Goal: Use online tool/utility: Utilize a website feature to perform a specific function

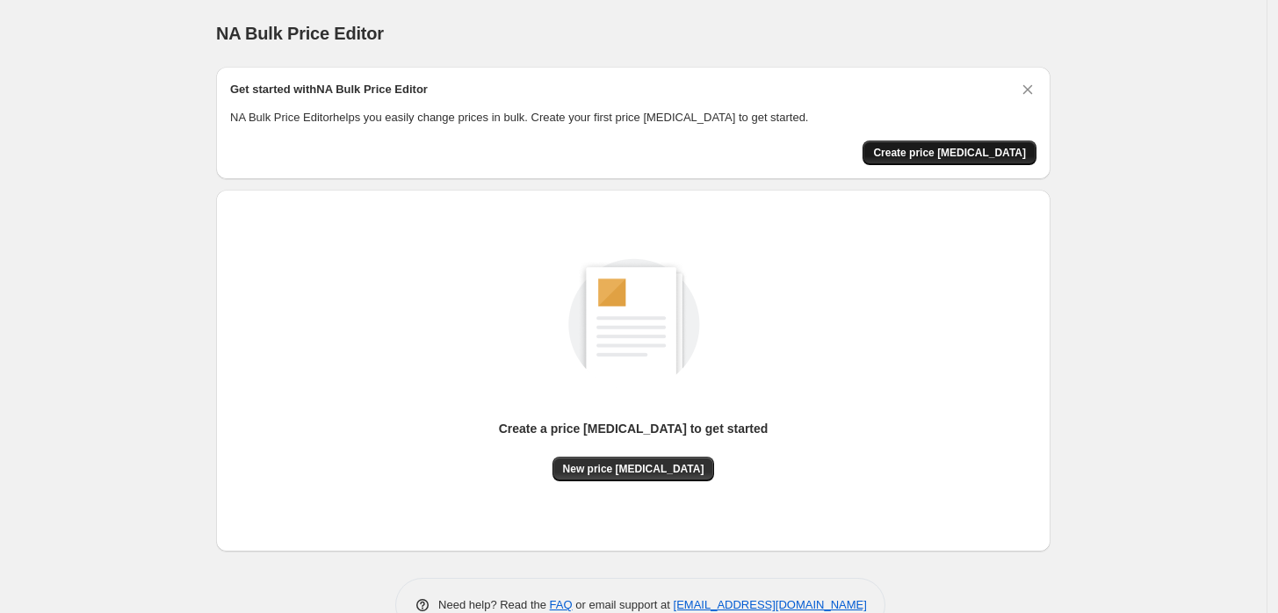
click at [997, 156] on span "Create price [MEDICAL_DATA]" at bounding box center [949, 153] width 153 height 14
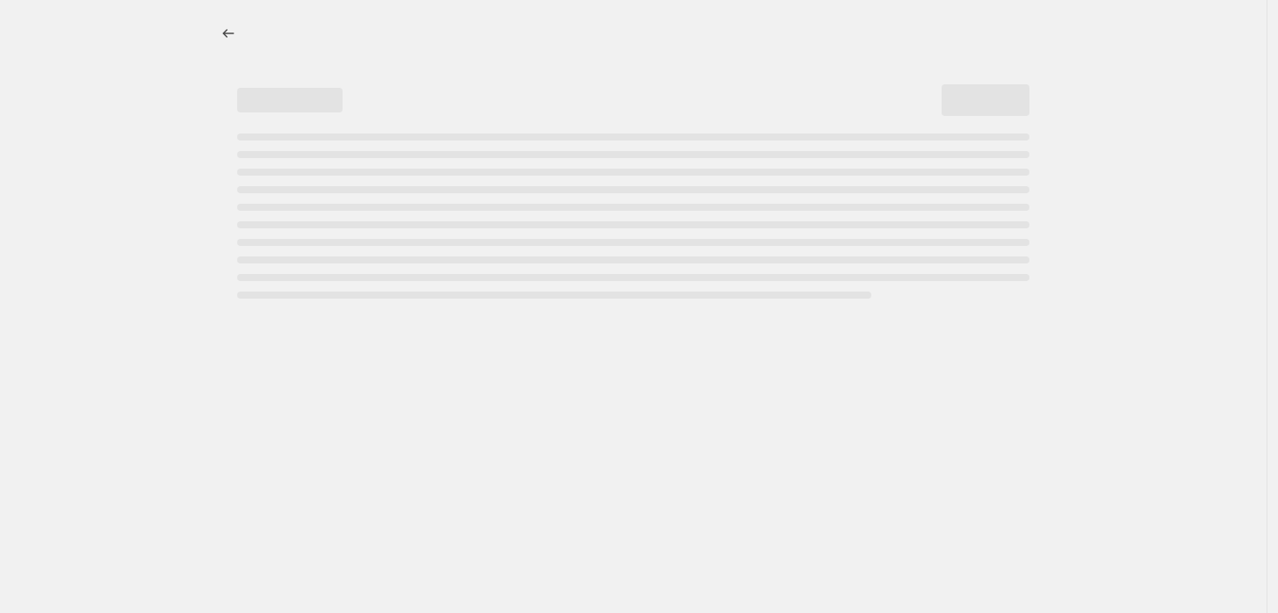
select select "percentage"
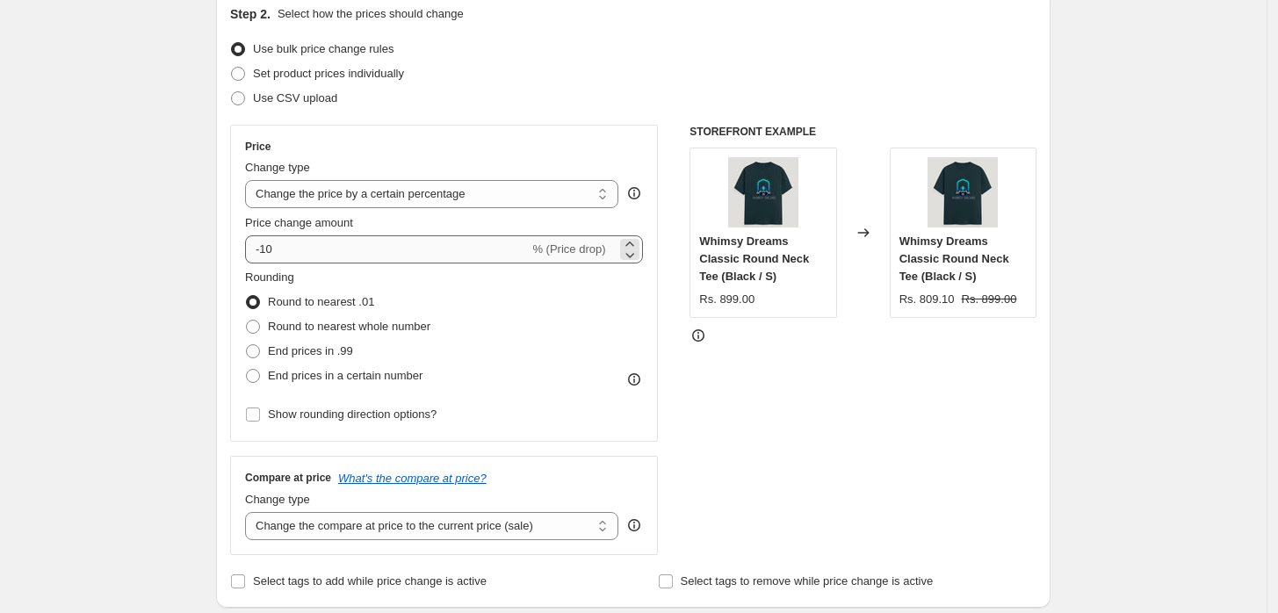
scroll to position [198, 0]
click at [597, 243] on span "% (Price drop)" at bounding box center [568, 249] width 73 height 13
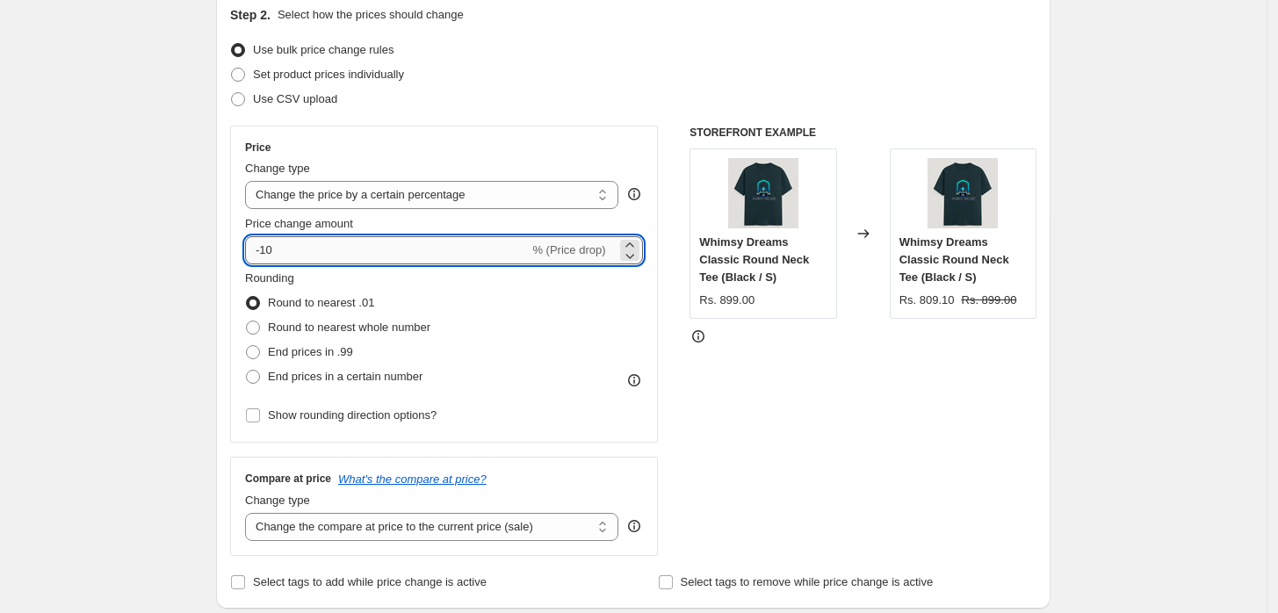
click at [316, 248] on input "-10" at bounding box center [387, 250] width 284 height 28
type input "-15"
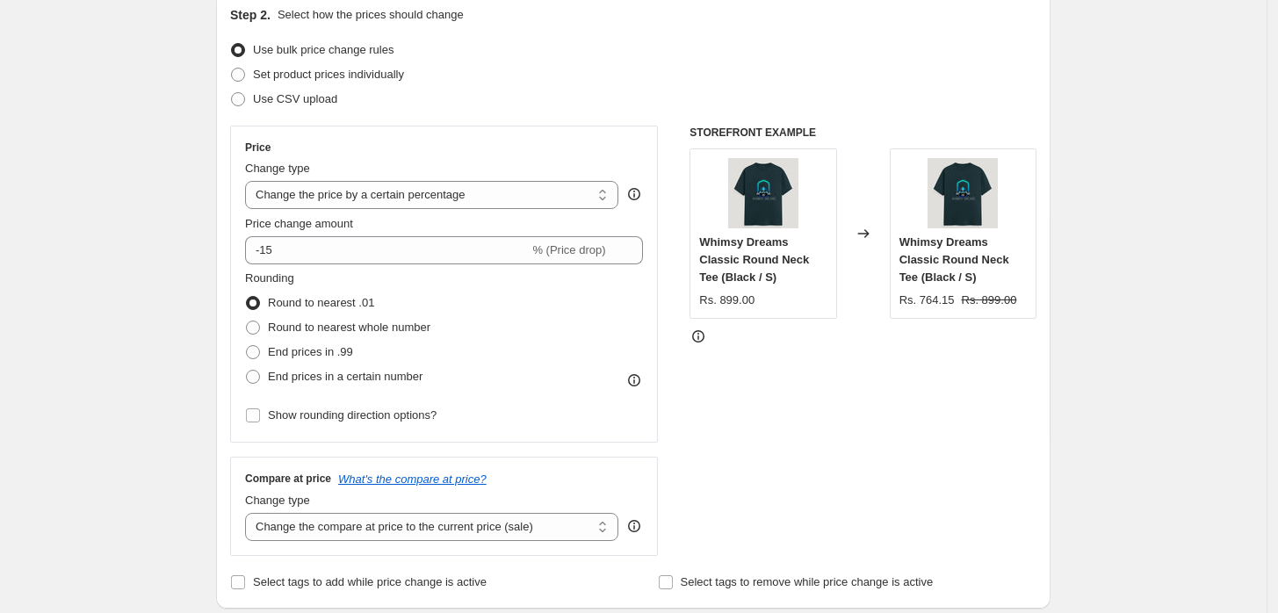
click at [801, 380] on div "STOREFRONT EXAMPLE Whimsy Dreams Classic Round Neck Tee (Black / S) Rs. 899.00 …" at bounding box center [863, 341] width 347 height 431
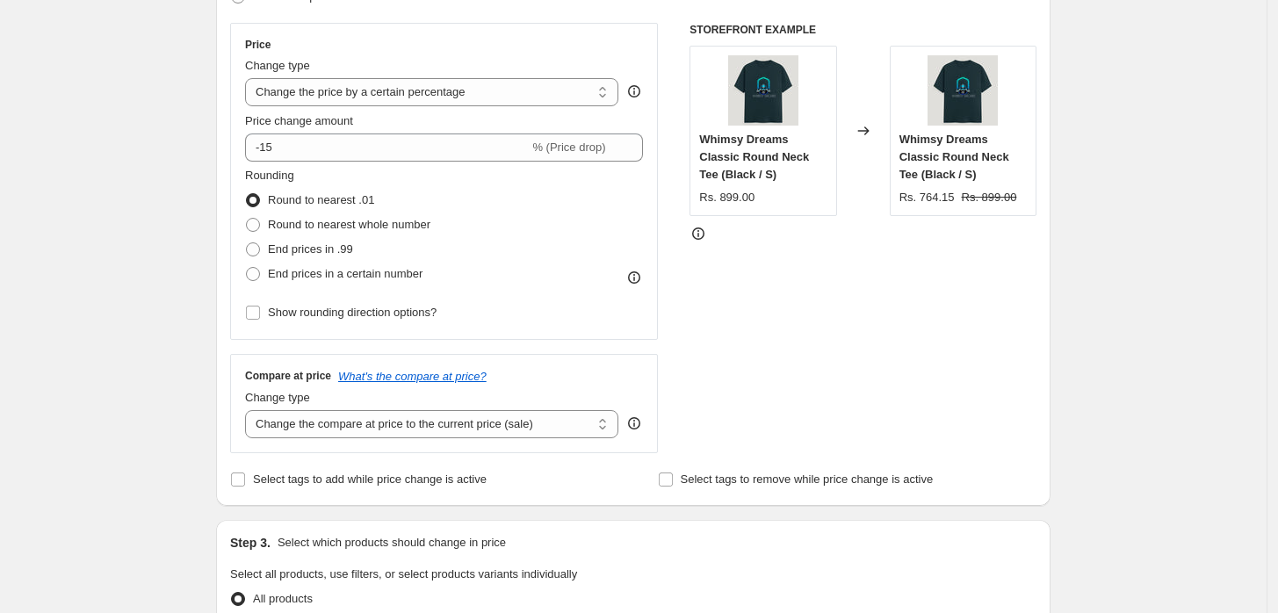
scroll to position [0, 0]
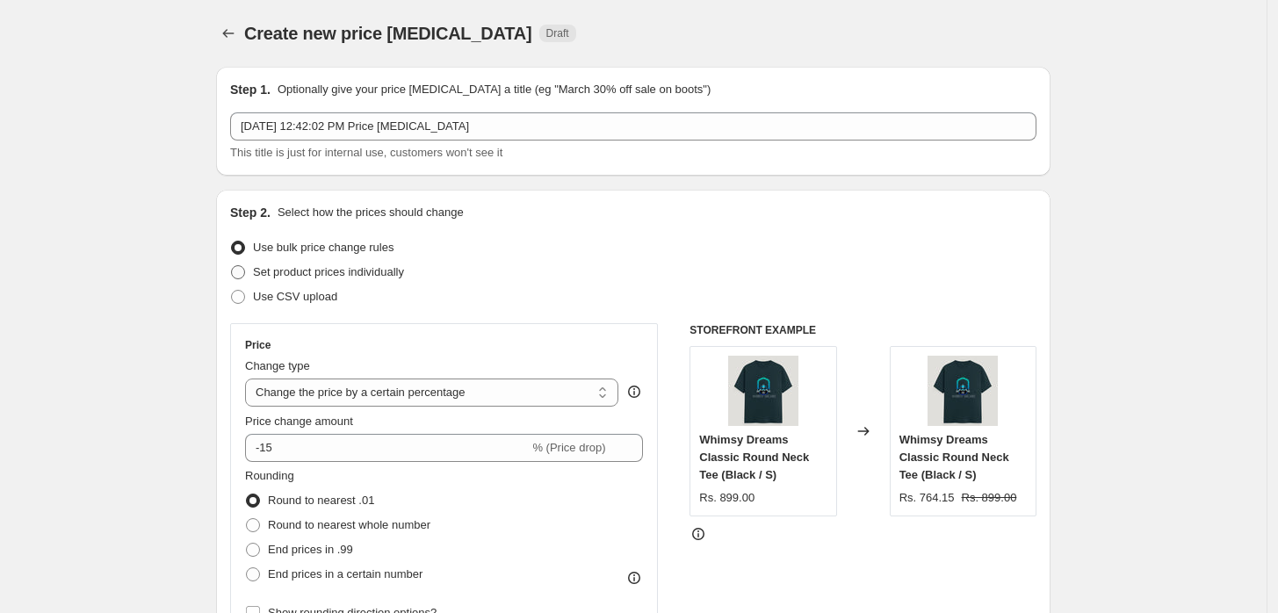
click at [245, 271] on span at bounding box center [238, 272] width 14 height 14
click at [232, 266] on input "Set product prices individually" at bounding box center [231, 265] width 1 height 1
radio input "true"
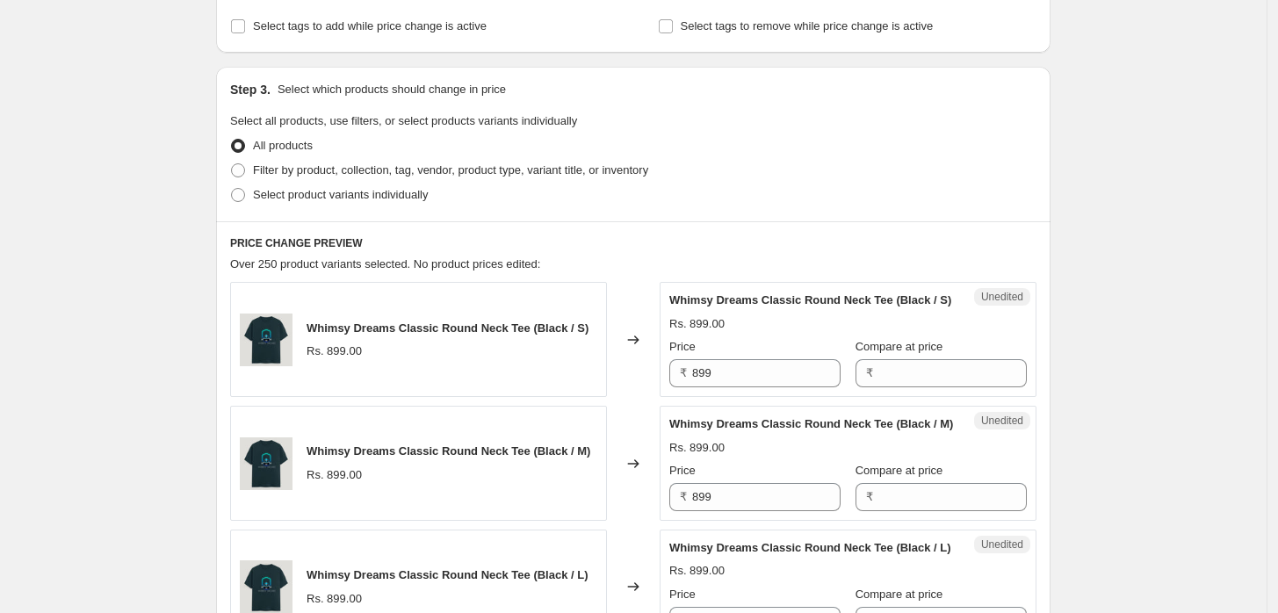
scroll to position [310, 0]
click at [245, 171] on span at bounding box center [238, 170] width 14 height 14
click at [232, 163] on input "Filter by product, collection, tag, vendor, product type, variant title, or inv…" at bounding box center [231, 163] width 1 height 1
radio input "true"
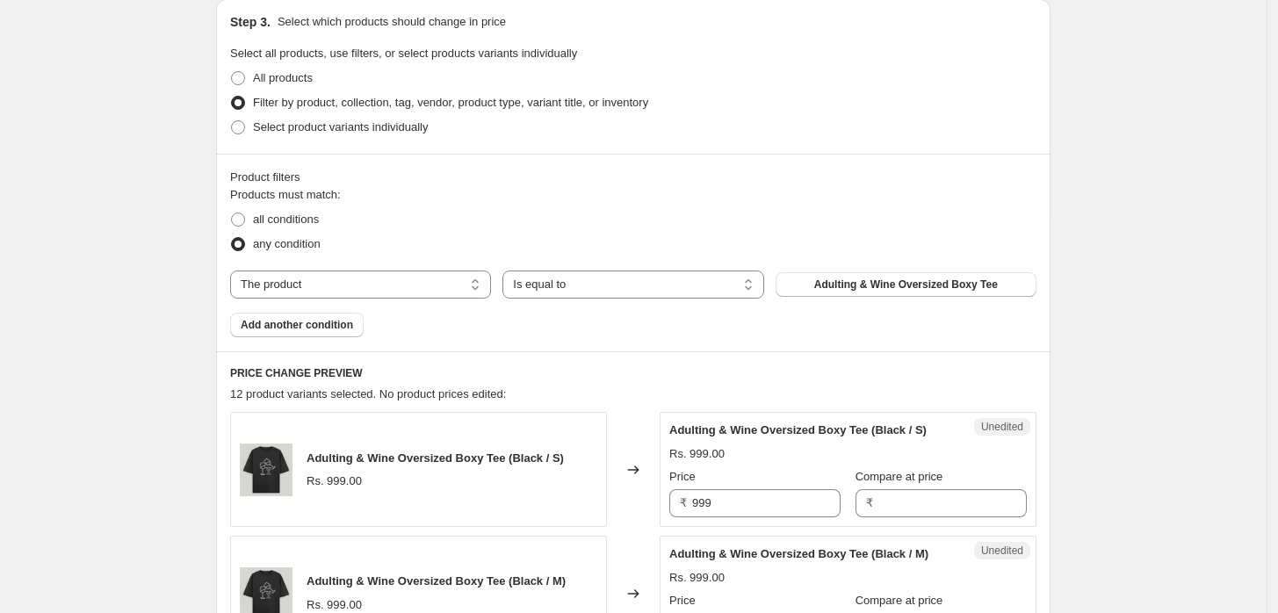
scroll to position [375, 0]
click at [241, 127] on span at bounding box center [238, 129] width 14 height 14
click at [232, 123] on input "Select product variants individually" at bounding box center [231, 122] width 1 height 1
radio input "true"
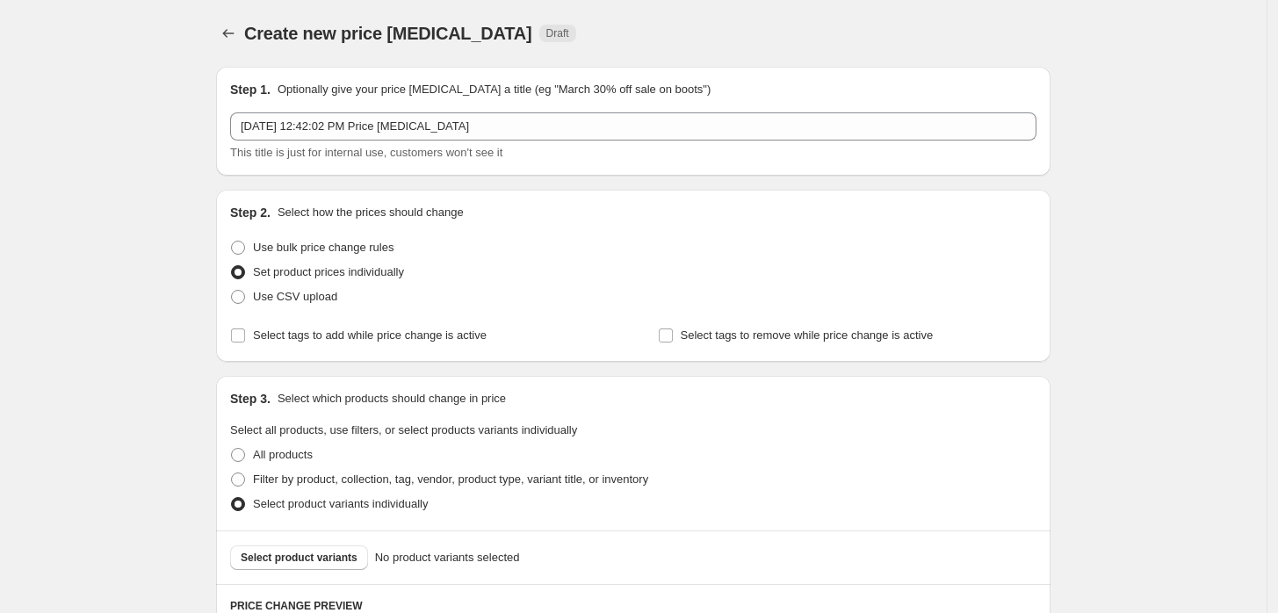
scroll to position [0, 0]
click at [237, 248] on span at bounding box center [238, 248] width 14 height 14
click at [232, 242] on input "Use bulk price change rules" at bounding box center [231, 241] width 1 height 1
radio input "true"
select select "percentage"
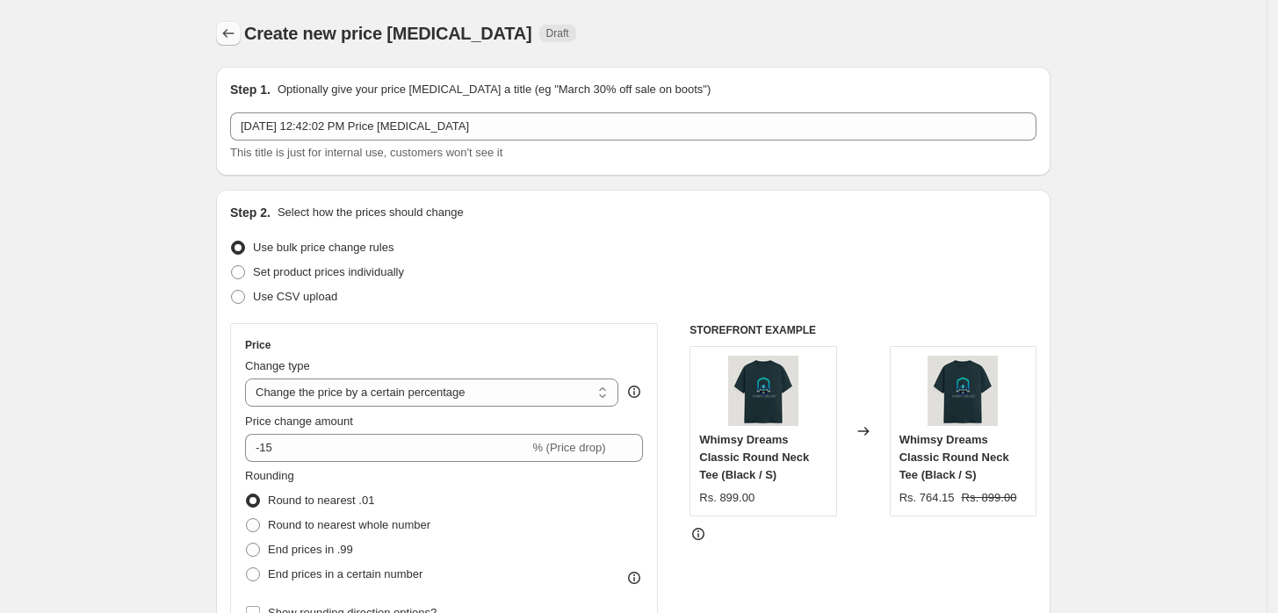
click at [237, 29] on icon "Price change jobs" at bounding box center [229, 34] width 18 height 18
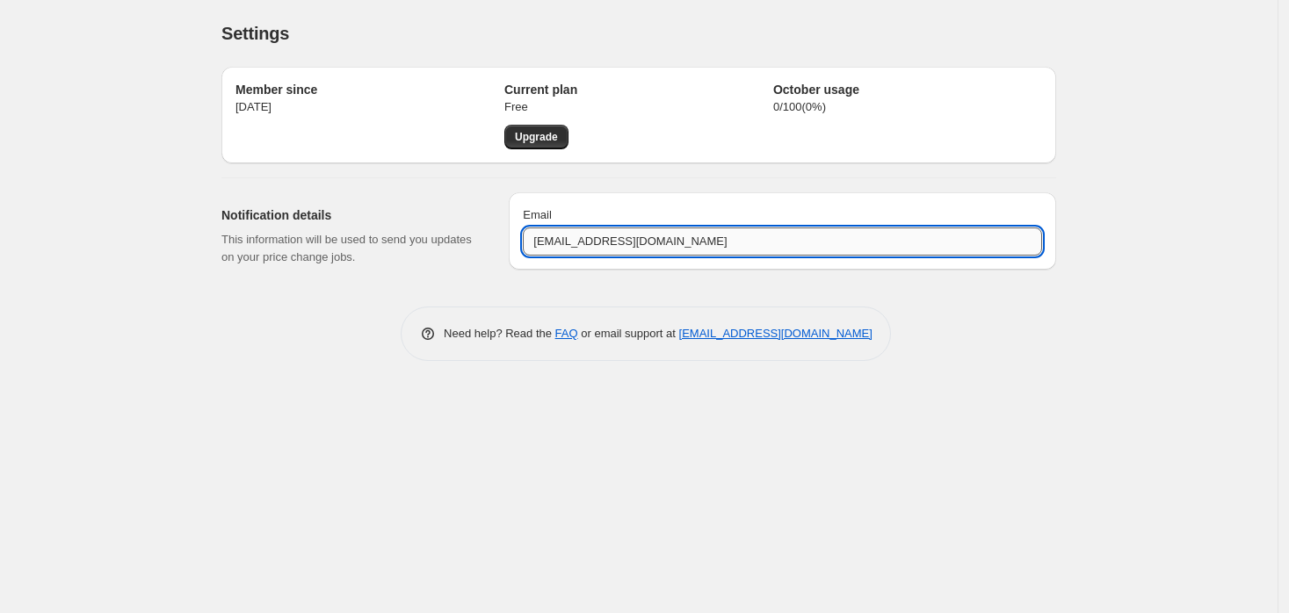
drag, startPoint x: 564, startPoint y: 239, endPoint x: 637, endPoint y: 239, distance: 72.9
click at [637, 239] on input "info@charmquirk.in" at bounding box center [782, 242] width 519 height 28
type input "info@shoptrovio.com"
